Goal: Task Accomplishment & Management: Use online tool/utility

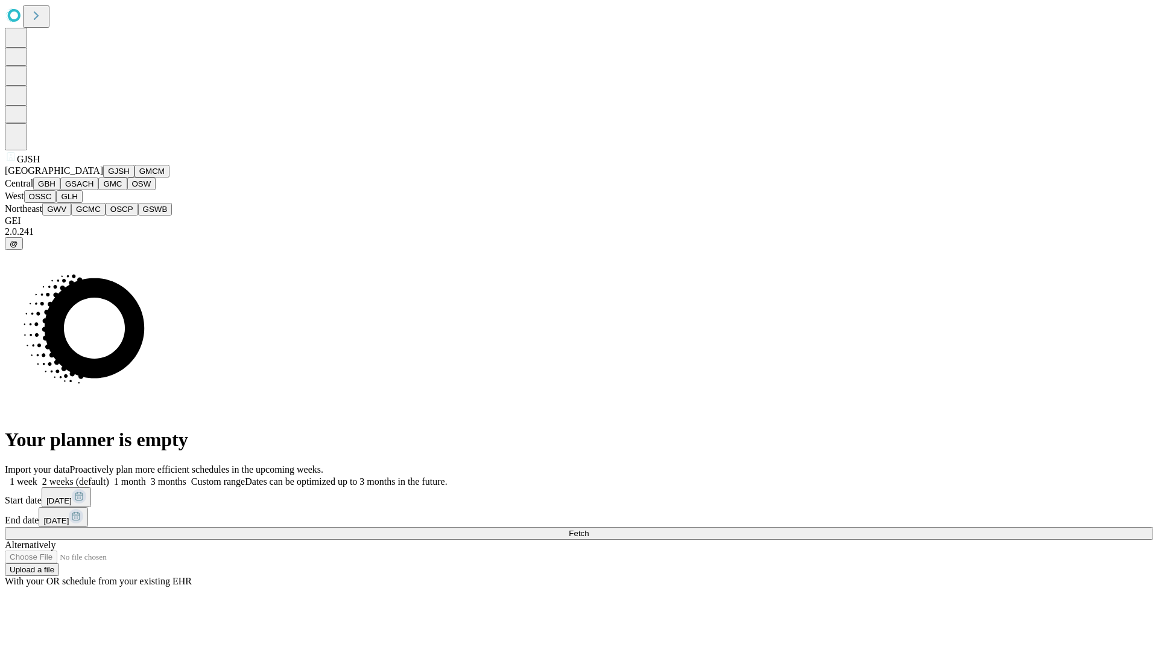
click at [103, 177] on button "GJSH" at bounding box center [118, 171] width 31 height 13
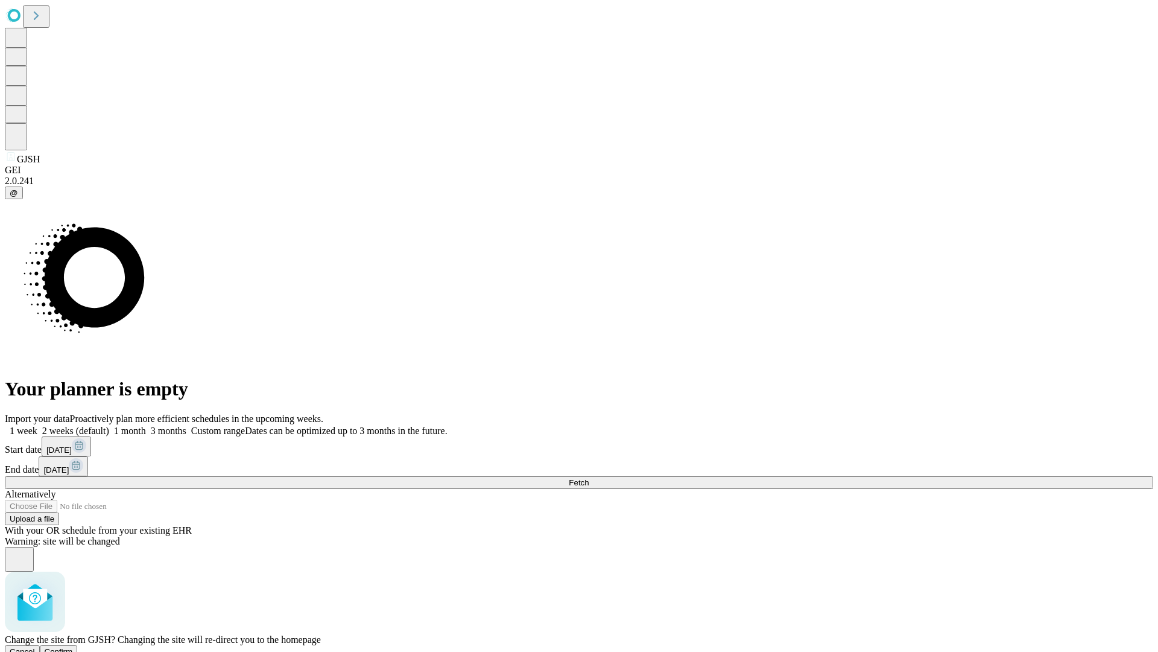
click at [73, 647] on span "Confirm" at bounding box center [59, 651] width 28 height 9
click at [109, 425] on label "2 weeks (default)" at bounding box center [73, 430] width 72 height 10
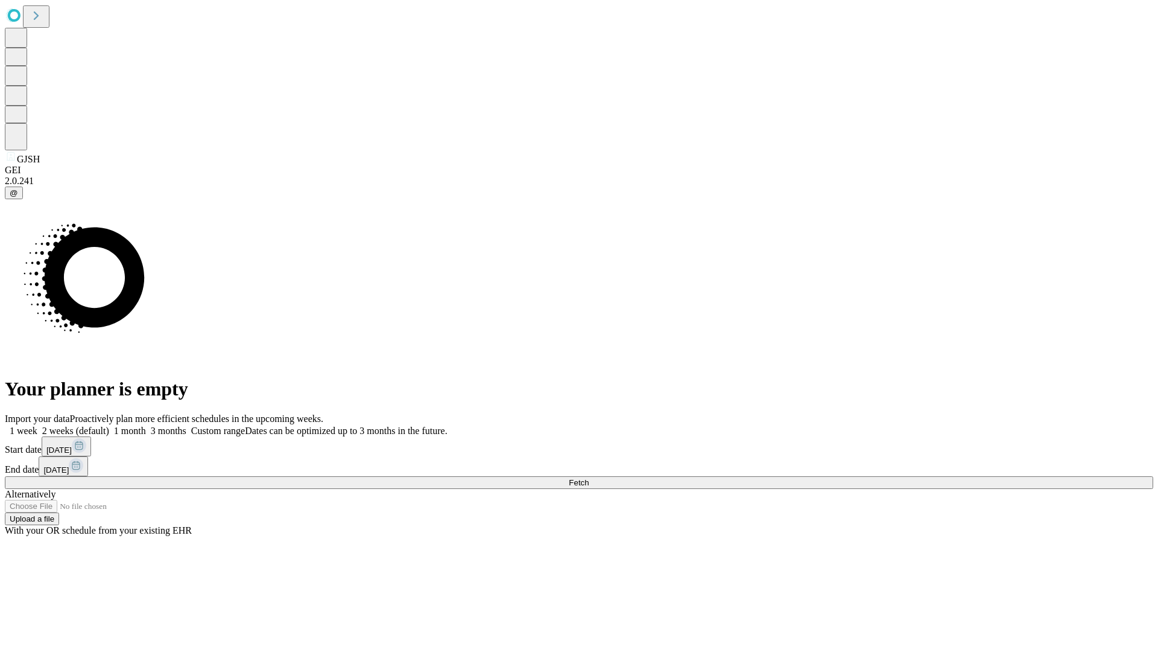
click at [589, 478] on span "Fetch" at bounding box center [579, 482] width 20 height 9
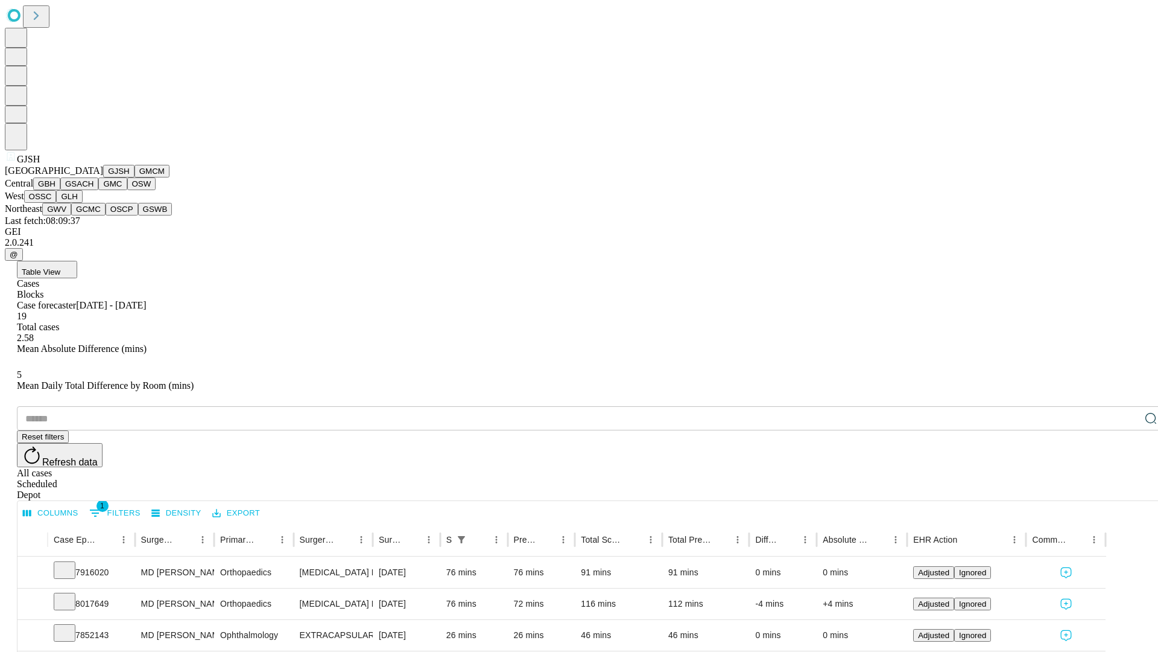
click at [135, 177] on button "GMCM" at bounding box center [152, 171] width 35 height 13
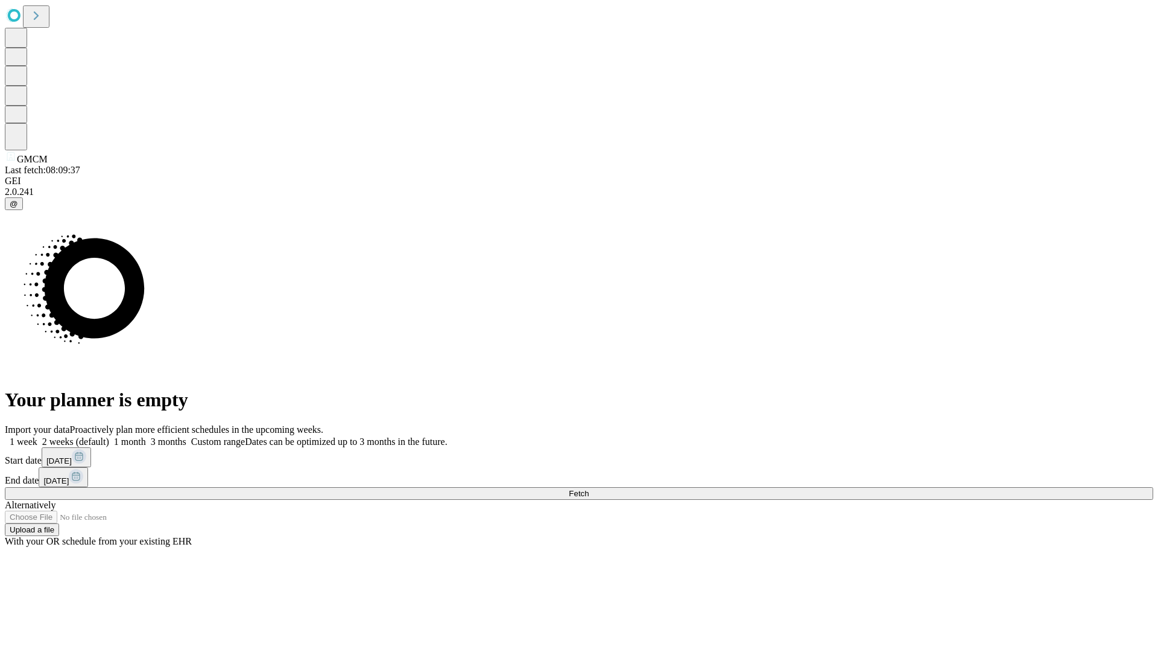
click at [109, 436] on label "2 weeks (default)" at bounding box center [73, 441] width 72 height 10
click at [589, 489] on span "Fetch" at bounding box center [579, 493] width 20 height 9
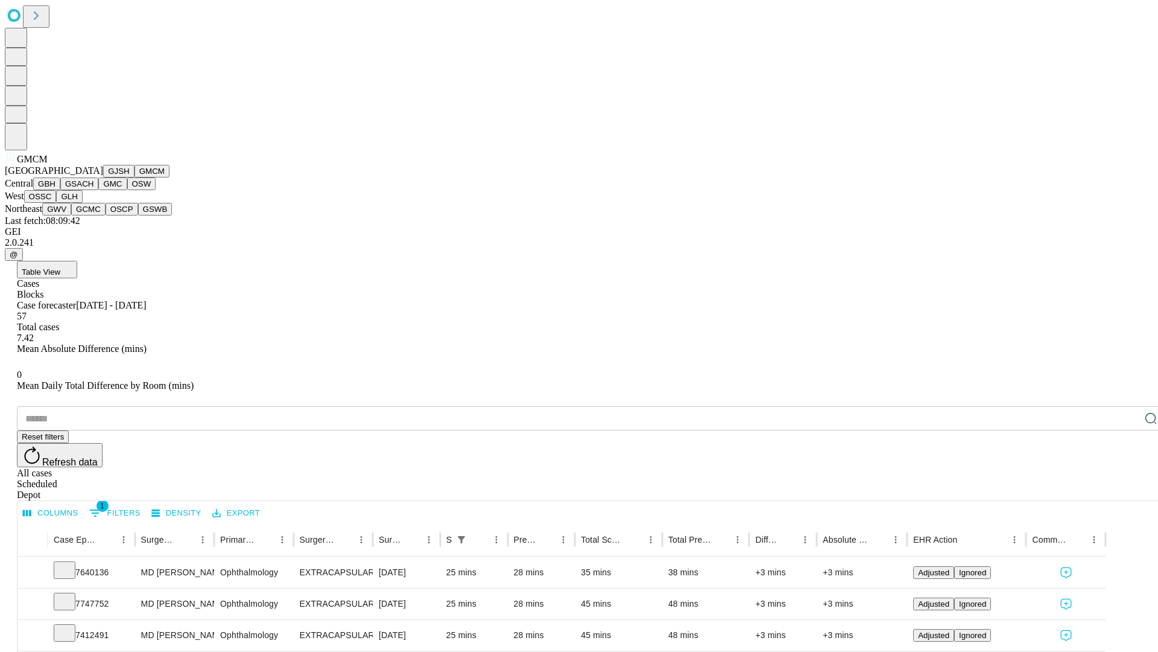
click at [60, 190] on button "GBH" at bounding box center [46, 183] width 27 height 13
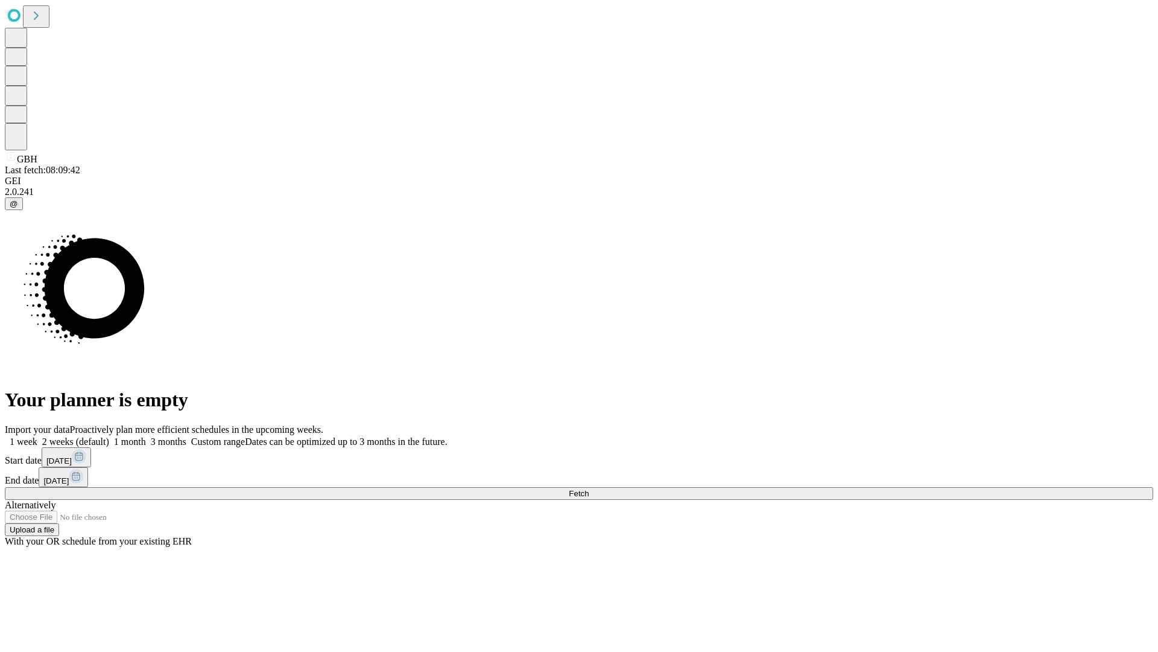
click at [109, 436] on label "2 weeks (default)" at bounding box center [73, 441] width 72 height 10
click at [589, 489] on span "Fetch" at bounding box center [579, 493] width 20 height 9
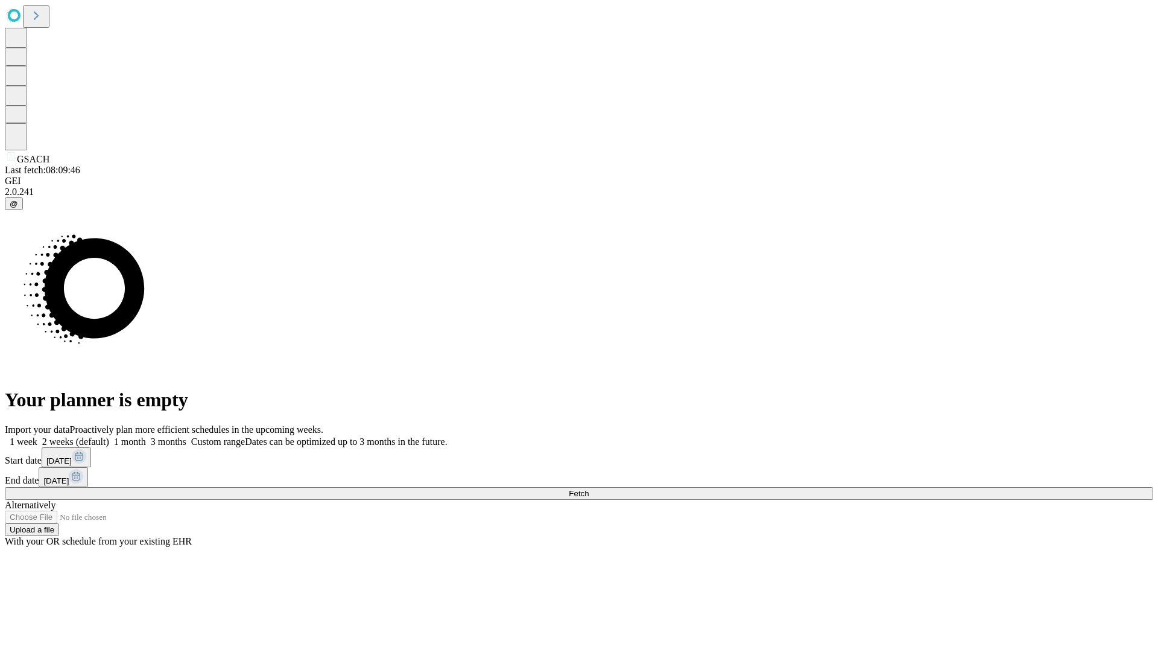
click at [109, 436] on label "2 weeks (default)" at bounding box center [73, 441] width 72 height 10
click at [589, 489] on span "Fetch" at bounding box center [579, 493] width 20 height 9
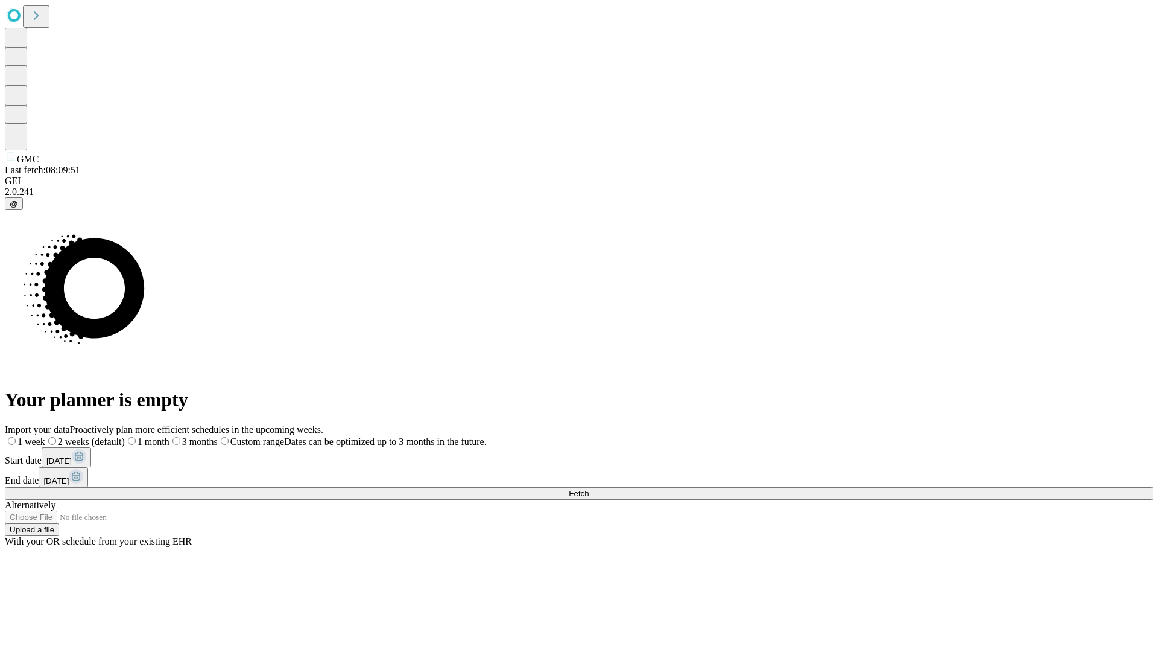
click at [125, 436] on label "2 weeks (default)" at bounding box center [85, 441] width 80 height 10
click at [589, 489] on span "Fetch" at bounding box center [579, 493] width 20 height 9
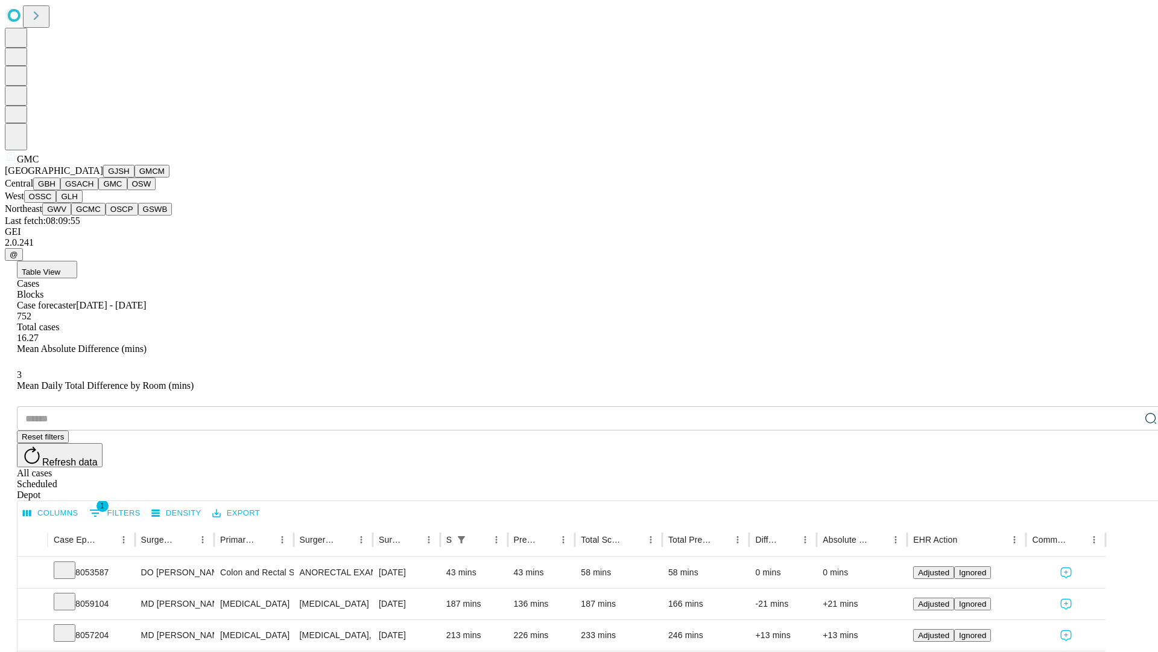
click at [127, 190] on button "OSW" at bounding box center [141, 183] width 29 height 13
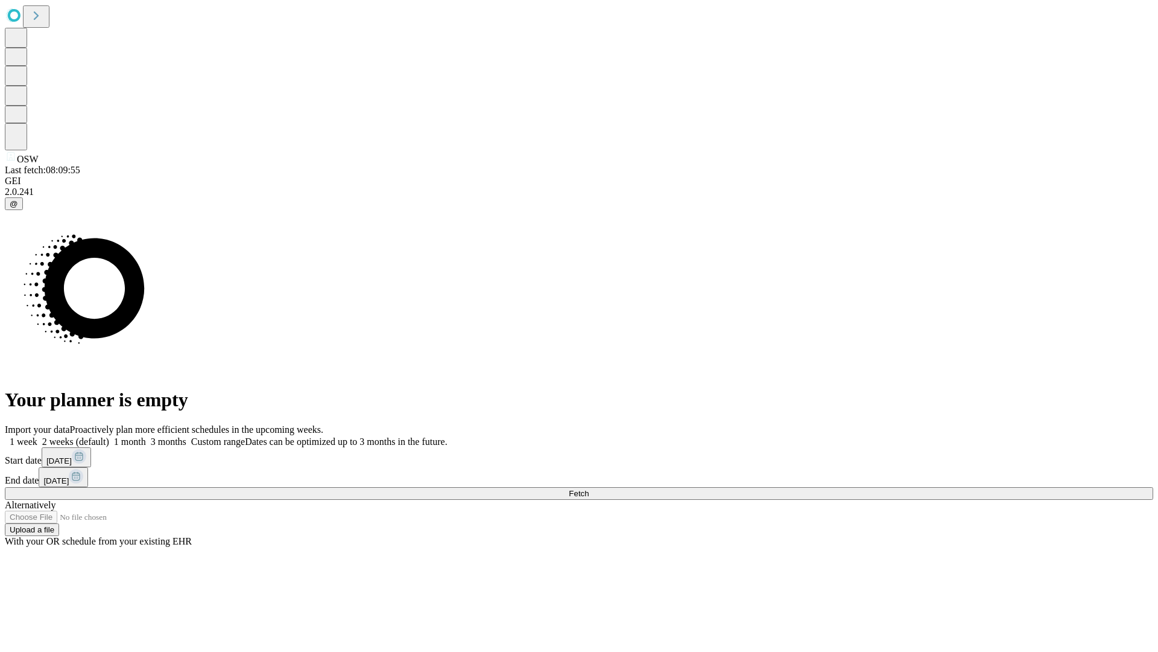
click at [589, 489] on span "Fetch" at bounding box center [579, 493] width 20 height 9
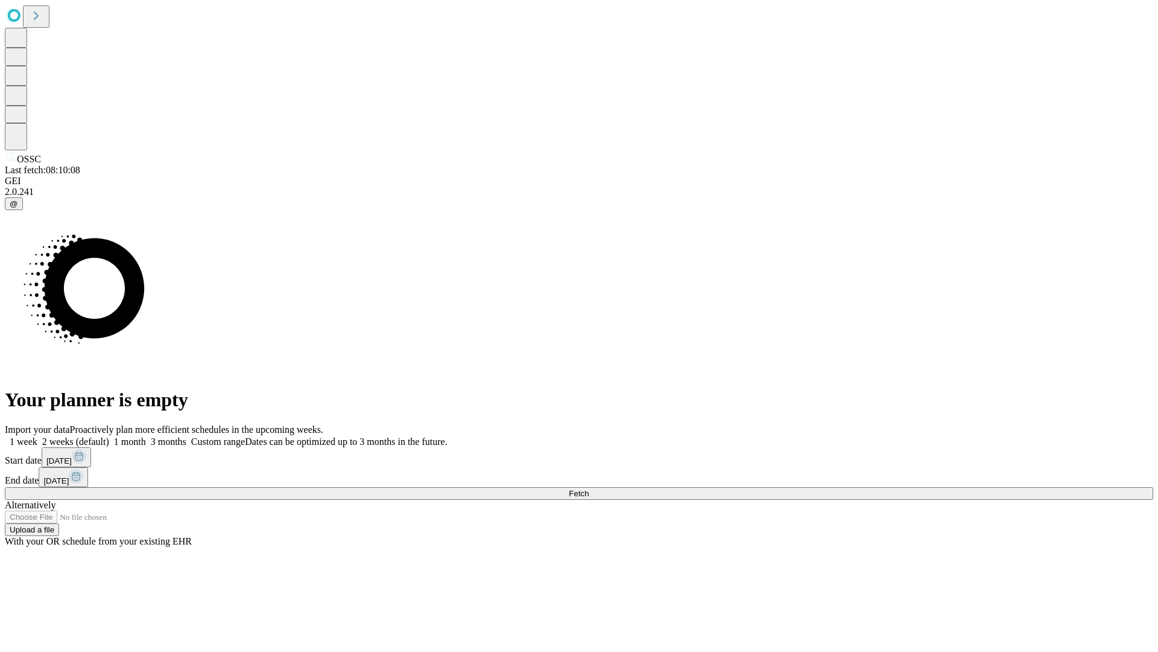
click at [109, 436] on label "2 weeks (default)" at bounding box center [73, 441] width 72 height 10
click at [589, 489] on span "Fetch" at bounding box center [579, 493] width 20 height 9
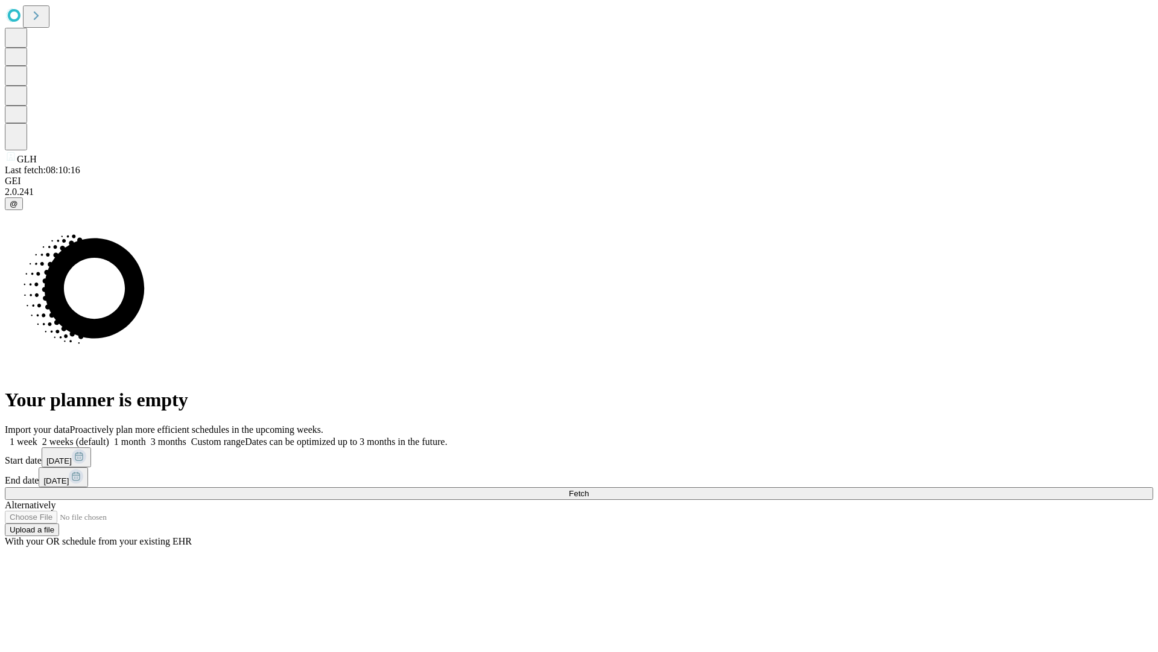
click at [109, 436] on label "2 weeks (default)" at bounding box center [73, 441] width 72 height 10
click at [589, 489] on span "Fetch" at bounding box center [579, 493] width 20 height 9
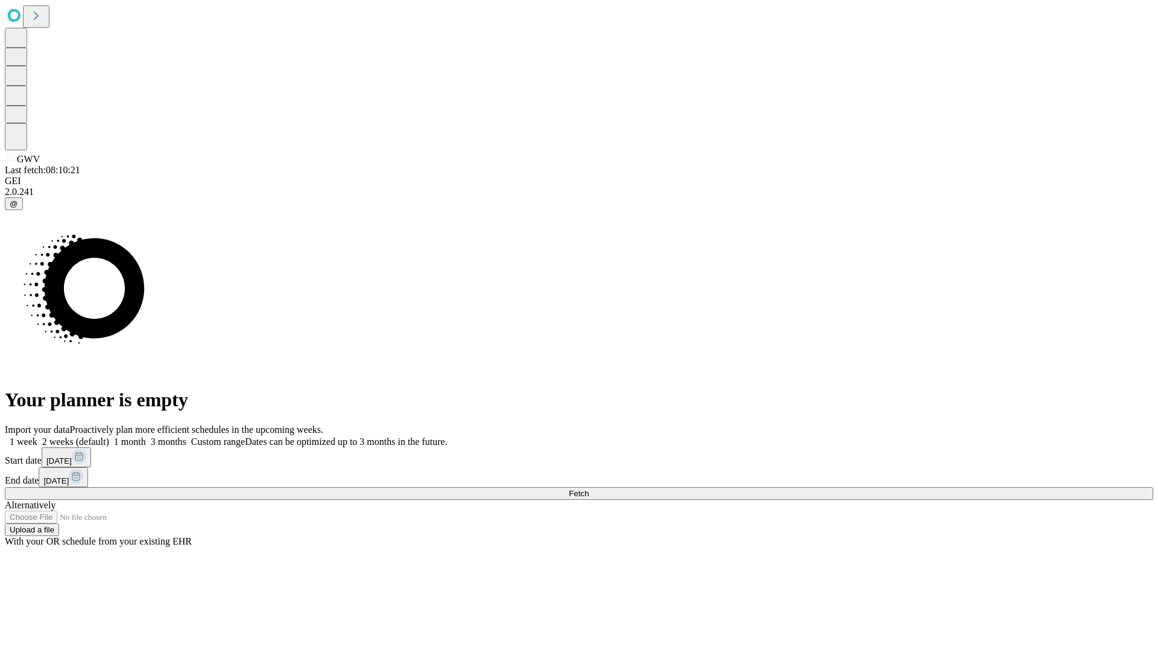
click at [109, 436] on label "2 weeks (default)" at bounding box center [73, 441] width 72 height 10
click at [589, 489] on span "Fetch" at bounding box center [579, 493] width 20 height 9
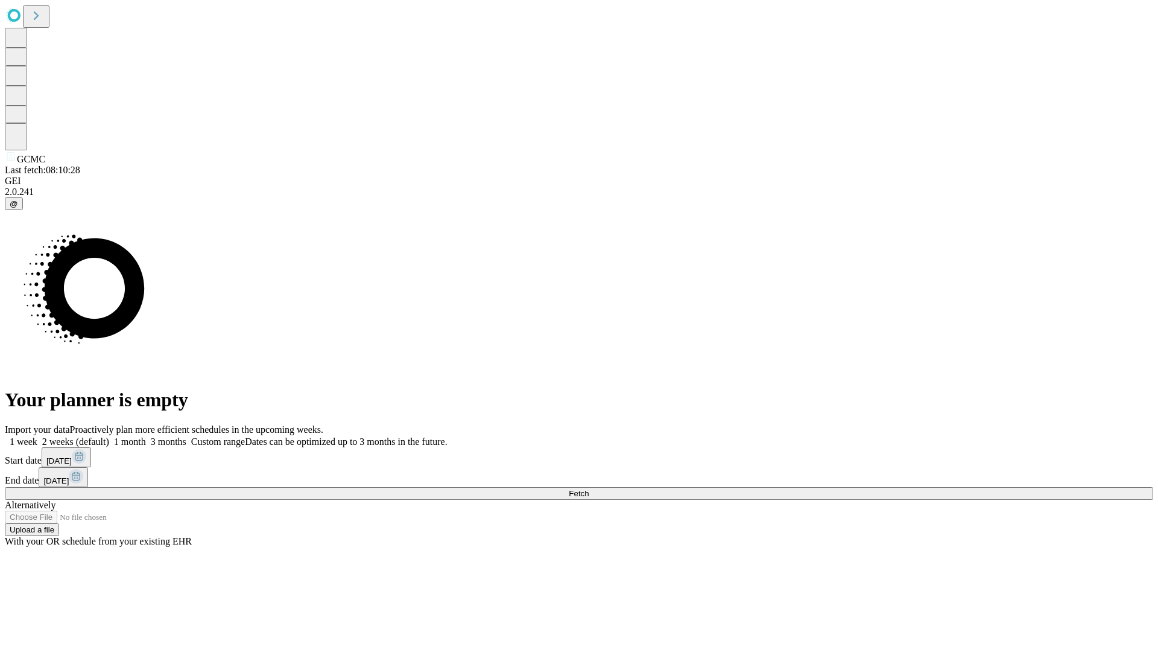
click at [109, 436] on label "2 weeks (default)" at bounding box center [73, 441] width 72 height 10
click at [589, 489] on span "Fetch" at bounding box center [579, 493] width 20 height 9
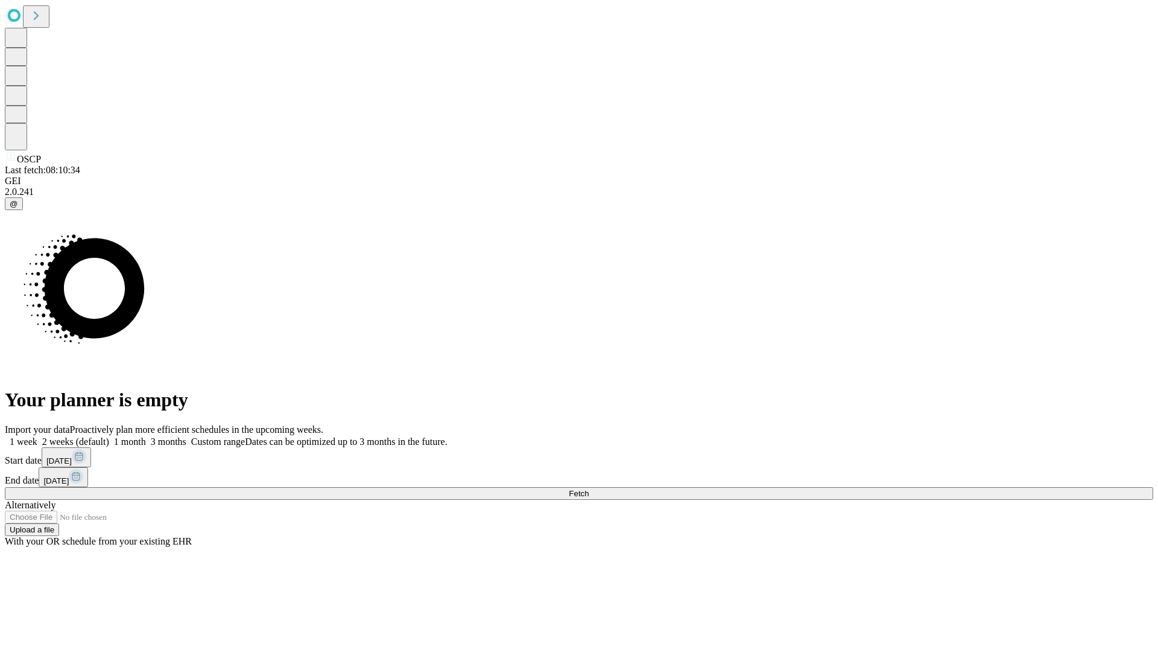
click at [109, 436] on label "2 weeks (default)" at bounding box center [73, 441] width 72 height 10
click at [589, 489] on span "Fetch" at bounding box center [579, 493] width 20 height 9
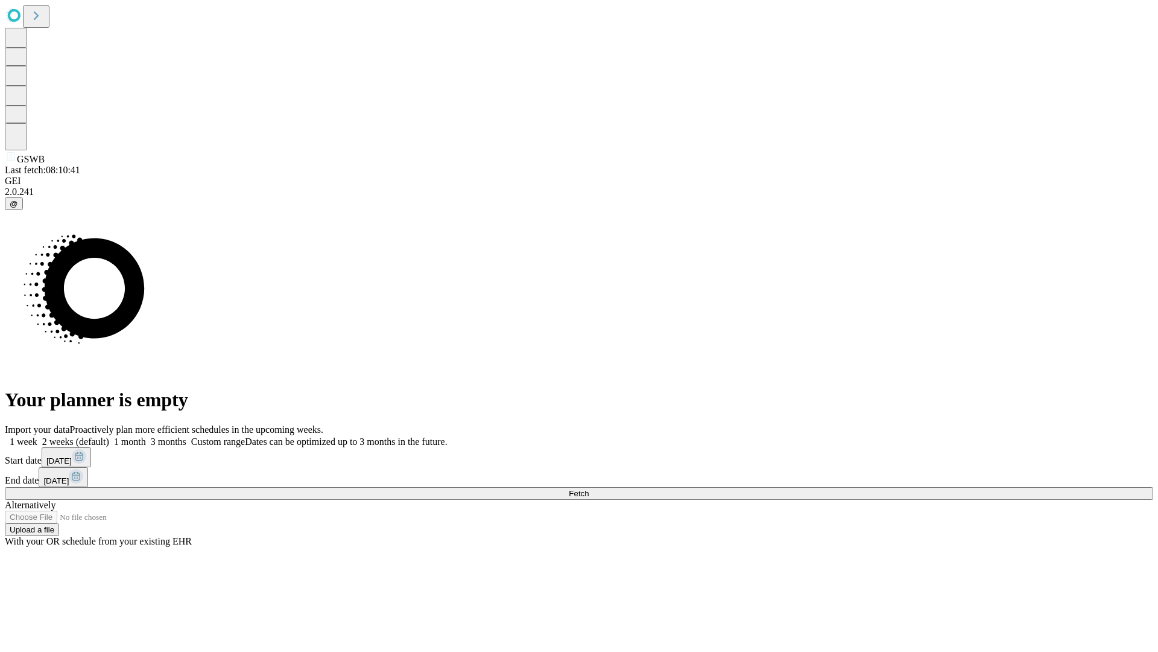
click at [109, 436] on label "2 weeks (default)" at bounding box center [73, 441] width 72 height 10
click at [589, 489] on span "Fetch" at bounding box center [579, 493] width 20 height 9
